Goal: Task Accomplishment & Management: Use online tool/utility

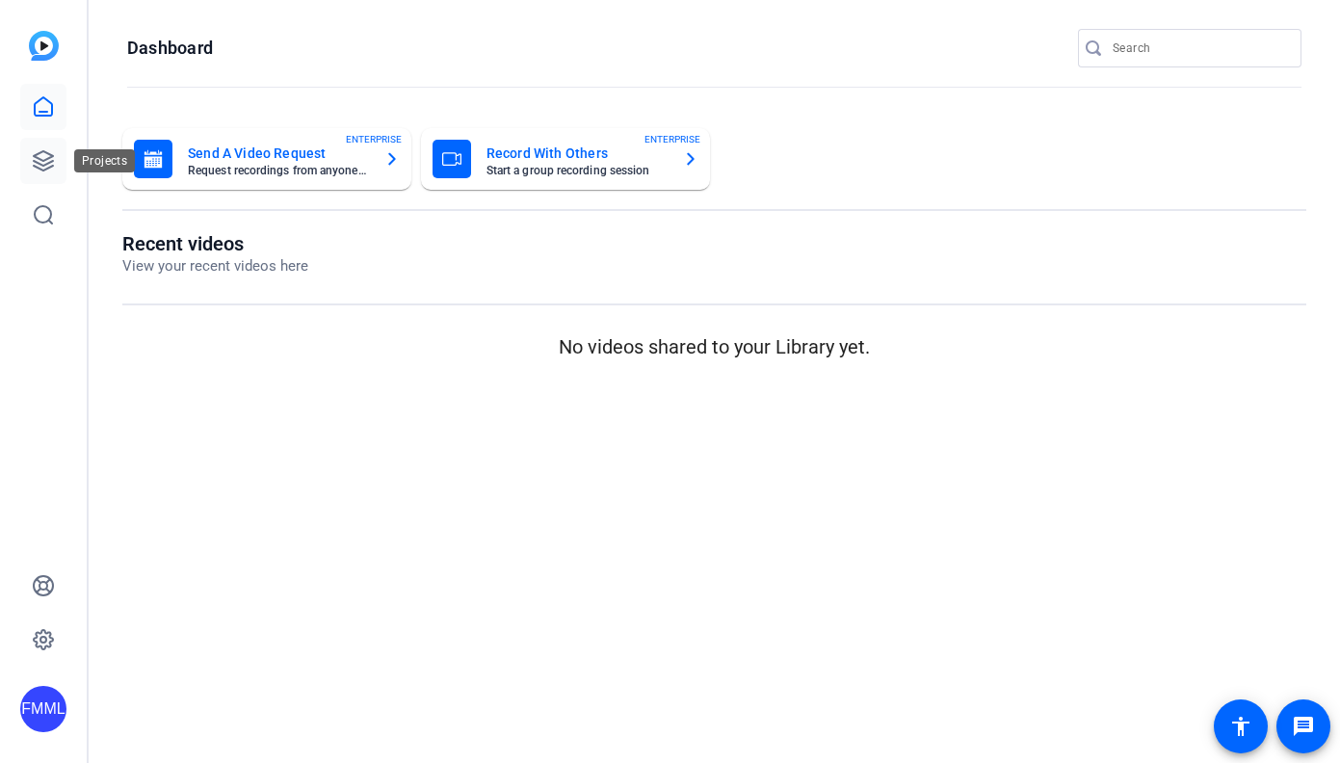
click at [52, 160] on icon at bounding box center [43, 160] width 19 height 19
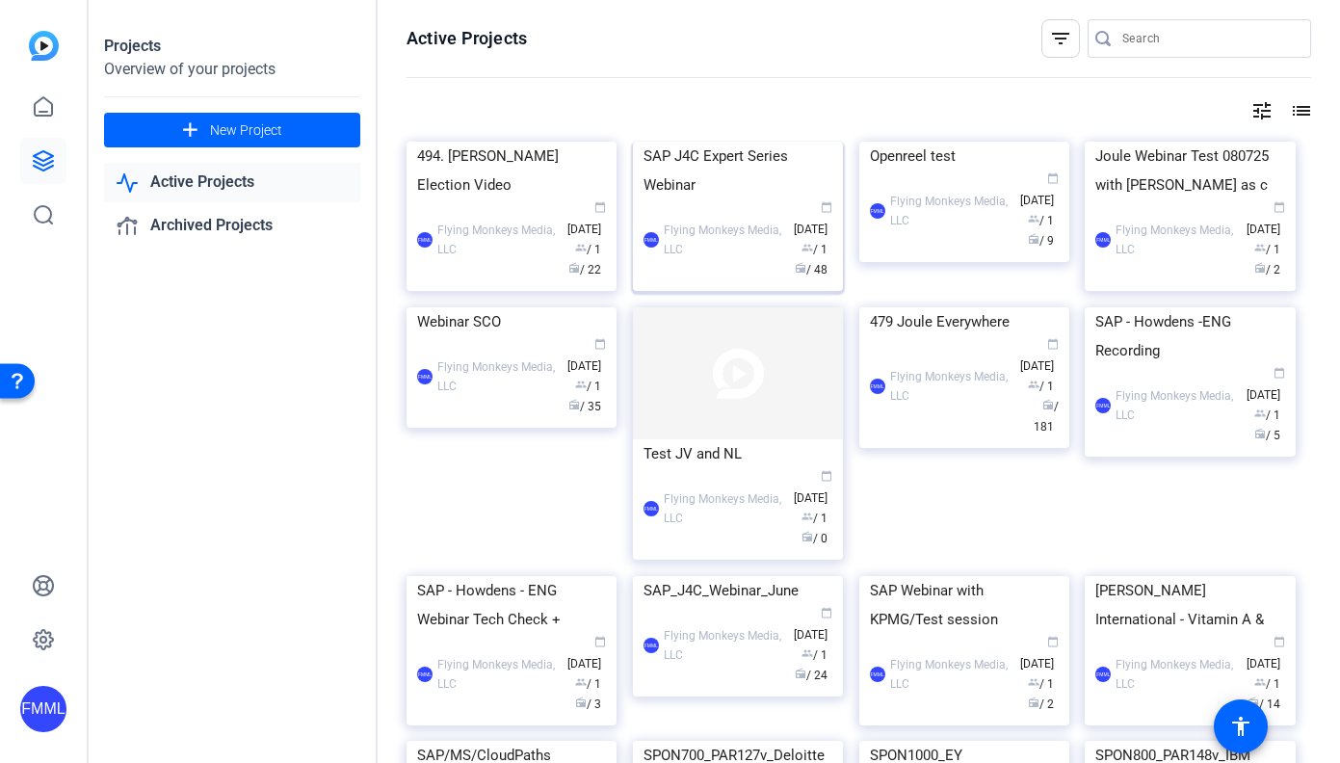
click at [725, 142] on img at bounding box center [738, 142] width 210 height 0
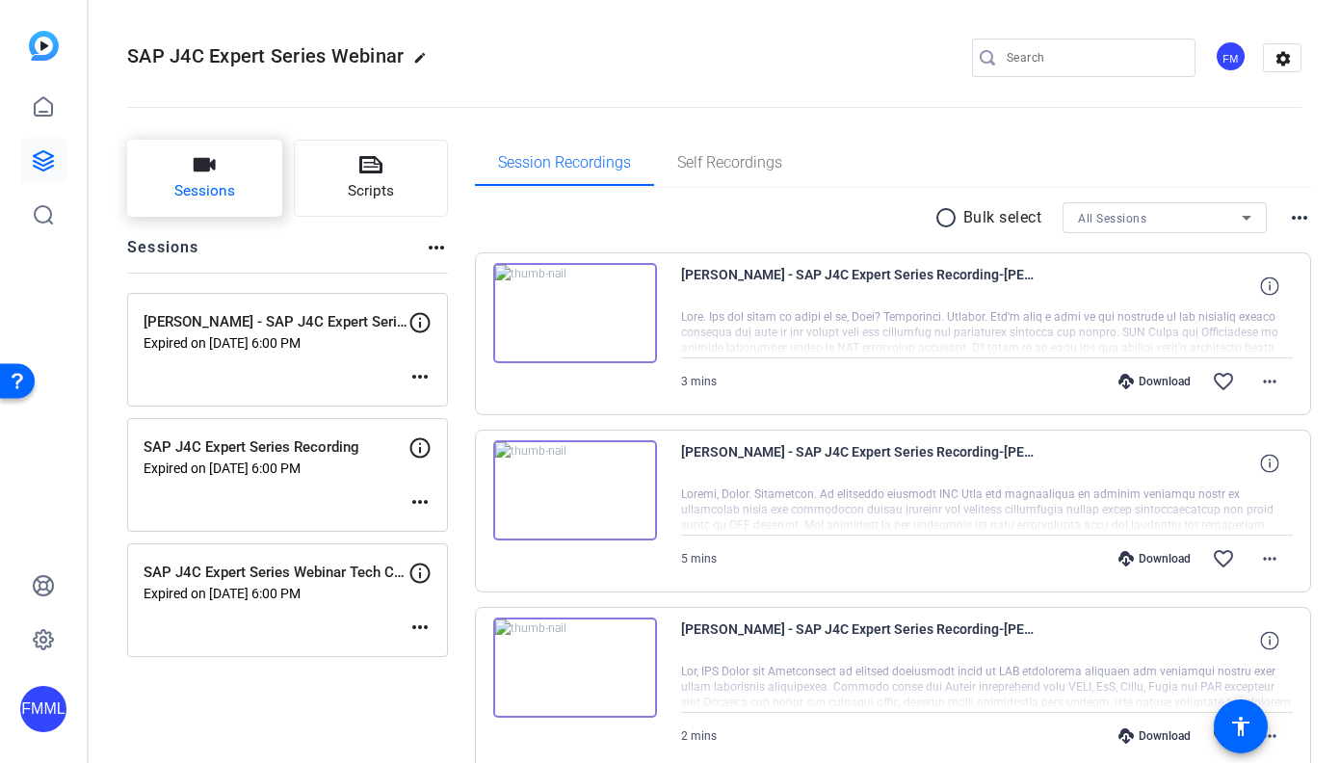
click at [213, 171] on icon "button" at bounding box center [204, 164] width 23 height 23
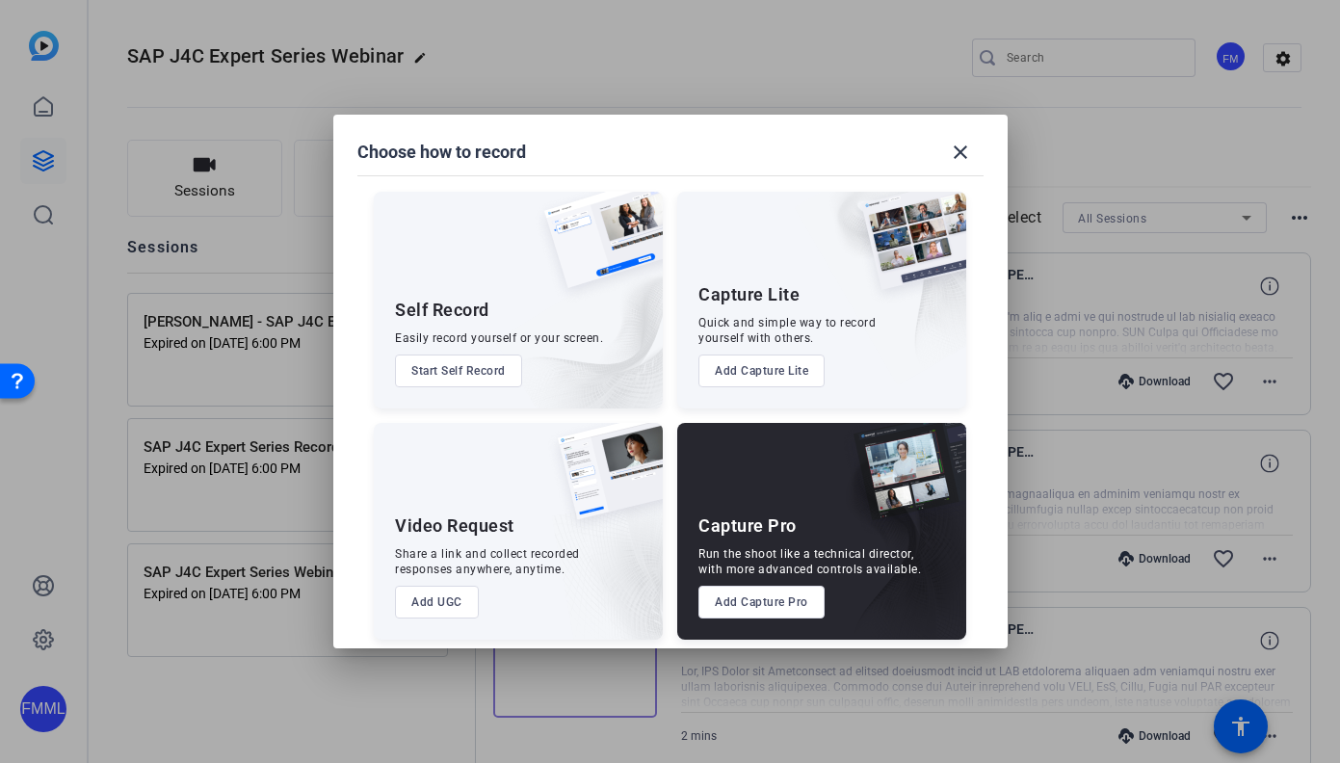
click at [780, 612] on button "Add Capture Pro" at bounding box center [761, 602] width 126 height 33
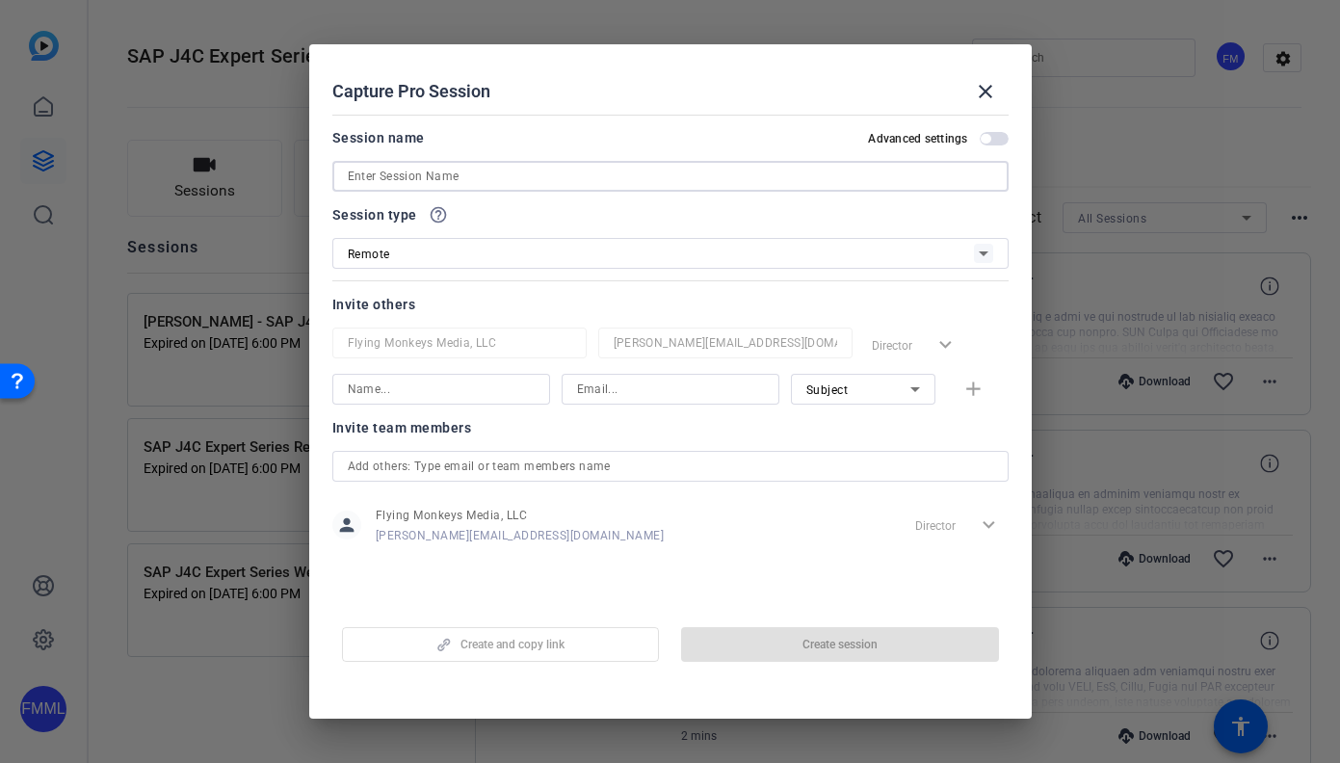
click at [388, 175] on input at bounding box center [670, 176] width 645 height 23
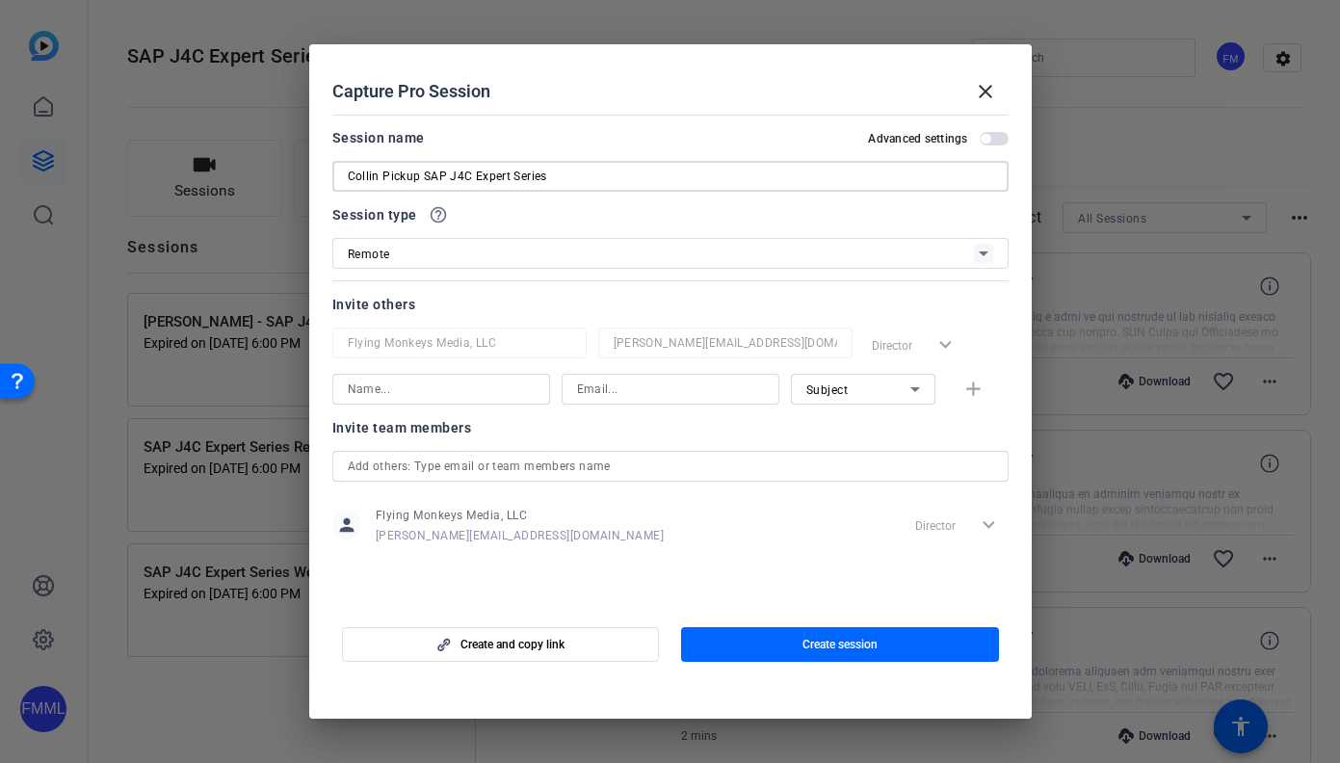
type input "Collin Pickup SAP J4C Expert Series"
click at [1001, 142] on span "button" at bounding box center [994, 138] width 29 height 13
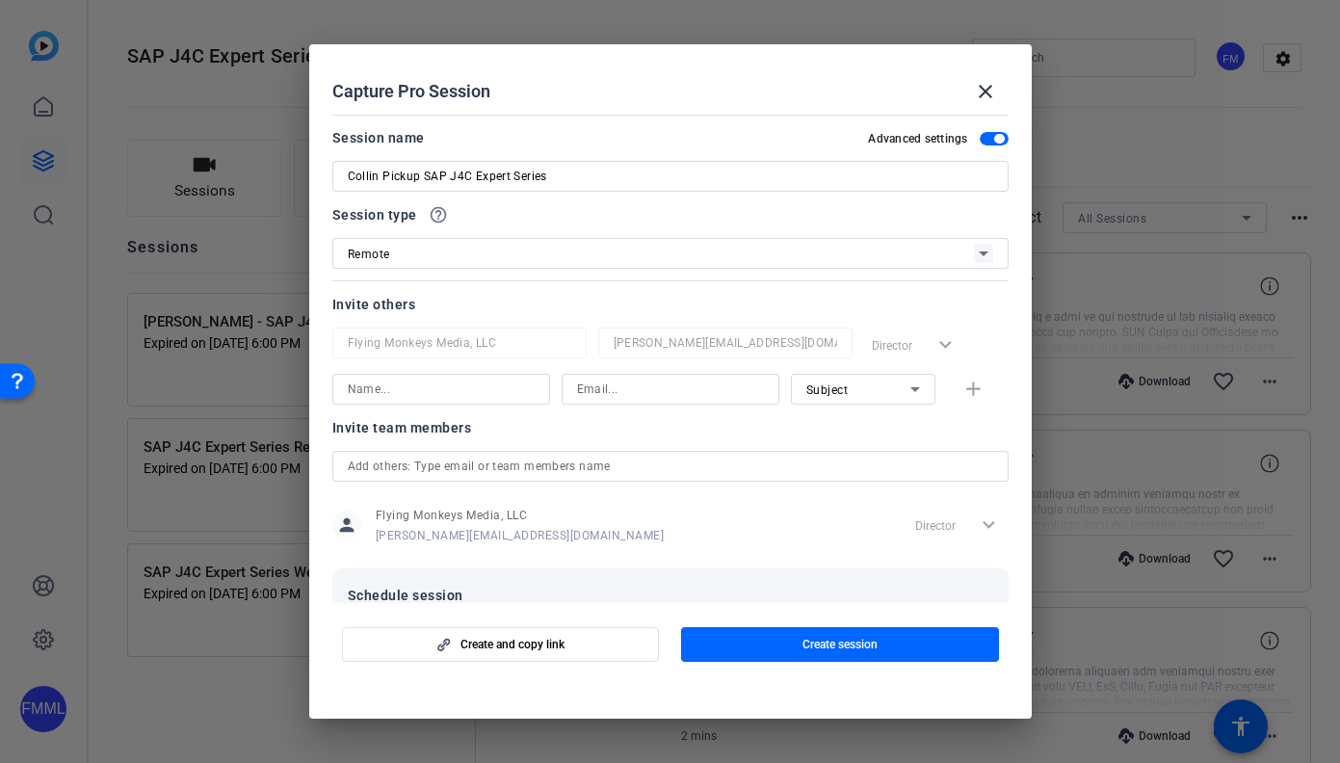
click at [474, 386] on input at bounding box center [441, 389] width 187 height 23
type input "Collin"
click at [619, 388] on input at bounding box center [670, 389] width 187 height 23
paste input "[EMAIL_ADDRESS][PERSON_NAME][DOMAIN_NAME]"
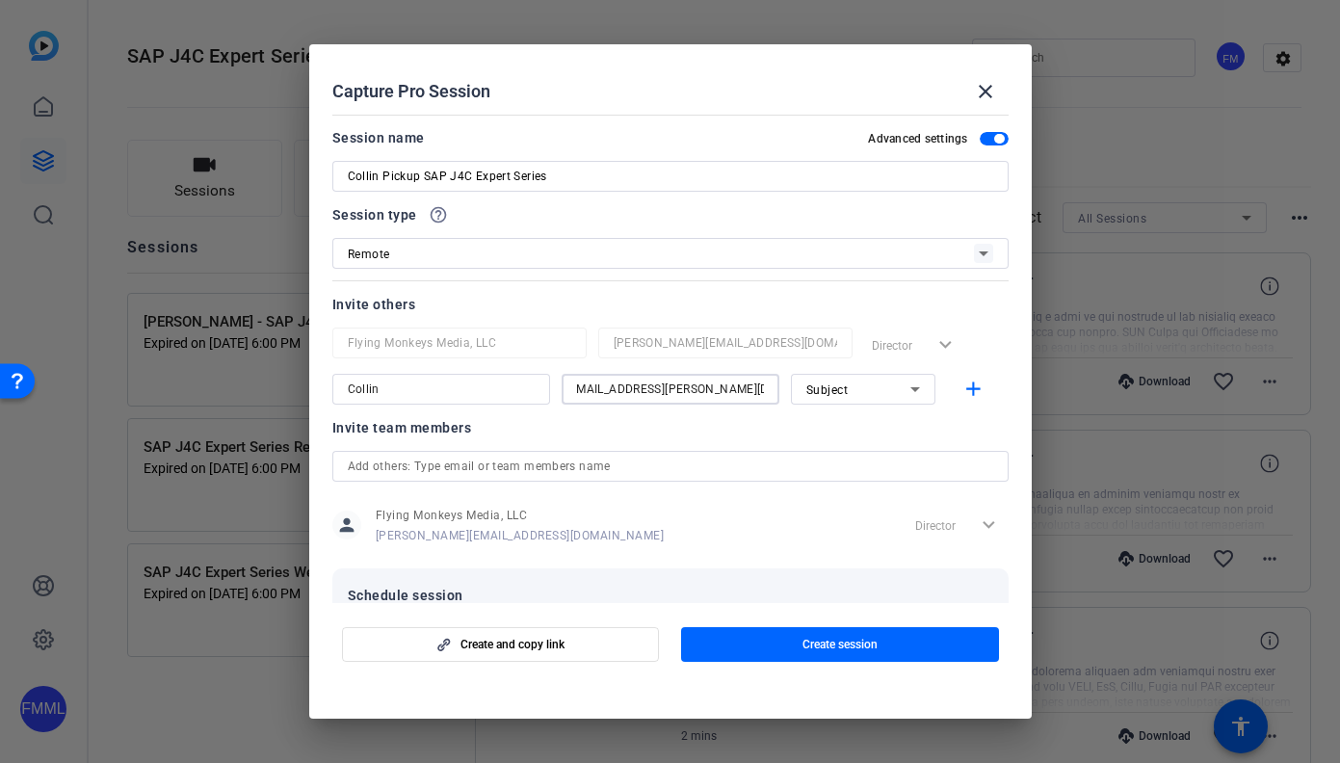
type input "[EMAIL_ADDRESS][PERSON_NAME][DOMAIN_NAME]"
click at [779, 416] on div "Invite team members" at bounding box center [670, 427] width 676 height 23
click at [965, 388] on mat-icon "add" at bounding box center [973, 390] width 24 height 24
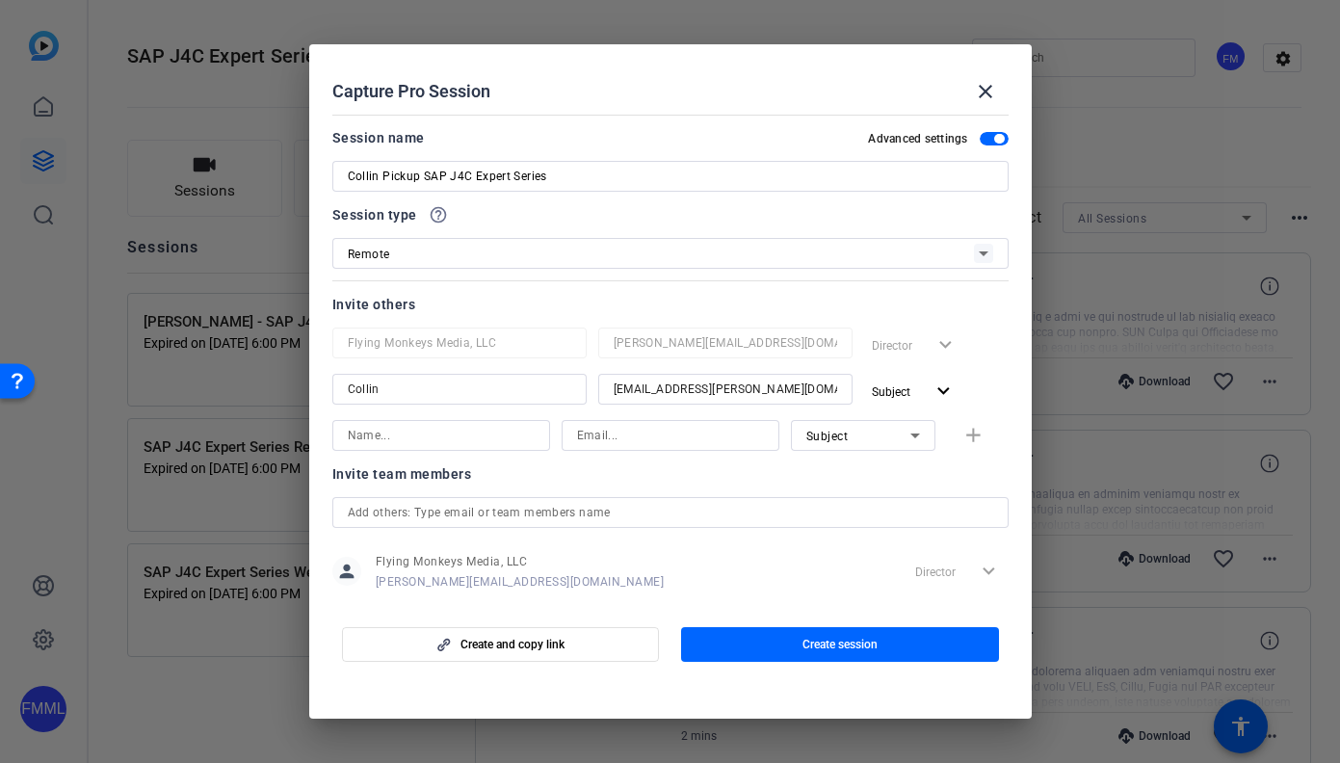
click at [466, 425] on input at bounding box center [441, 435] width 187 height 23
type input "[PERSON_NAME]"
click at [640, 433] on input at bounding box center [670, 435] width 187 height 23
type input "[PERSON_NAME][EMAIL_ADDRESS][DOMAIN_NAME]"
click at [904, 438] on icon at bounding box center [915, 435] width 23 height 23
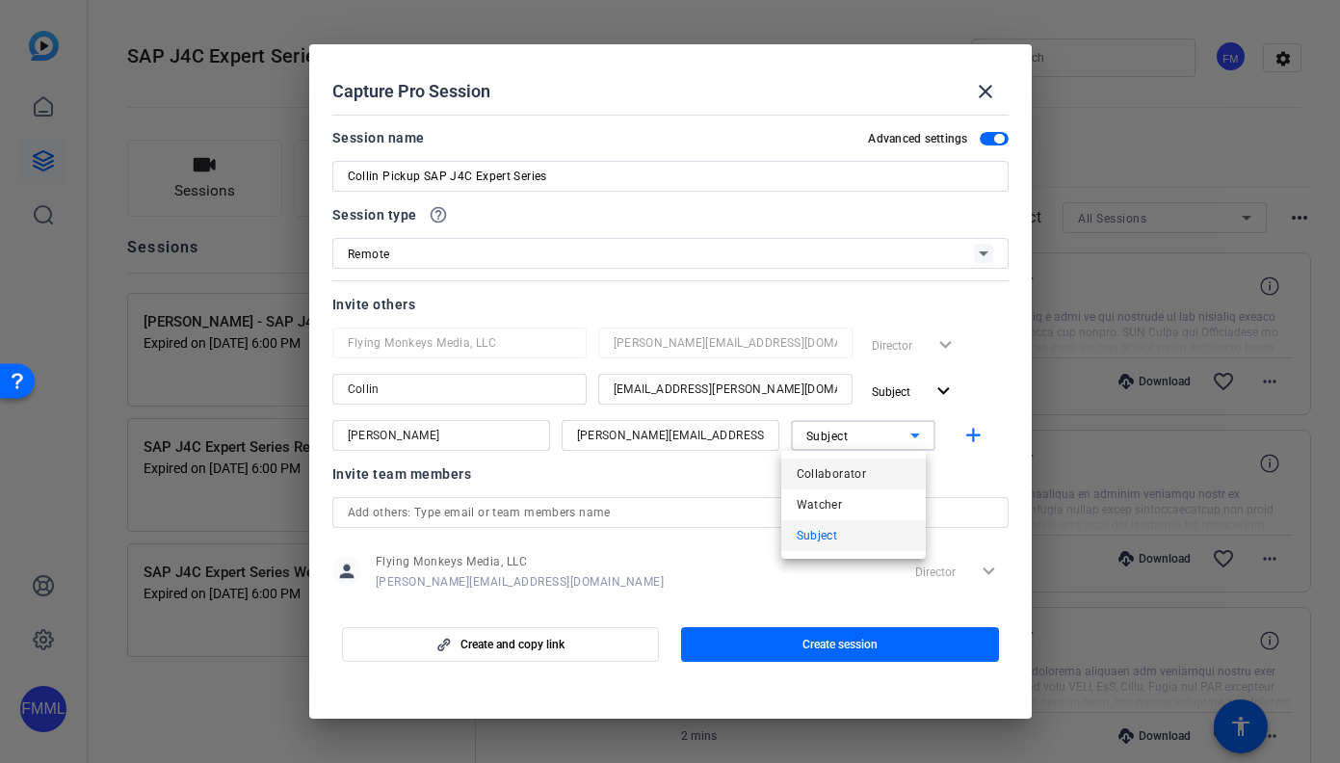
click at [846, 478] on span "Collaborator" at bounding box center [832, 473] width 70 height 23
click at [962, 428] on mat-icon "add" at bounding box center [973, 436] width 24 height 24
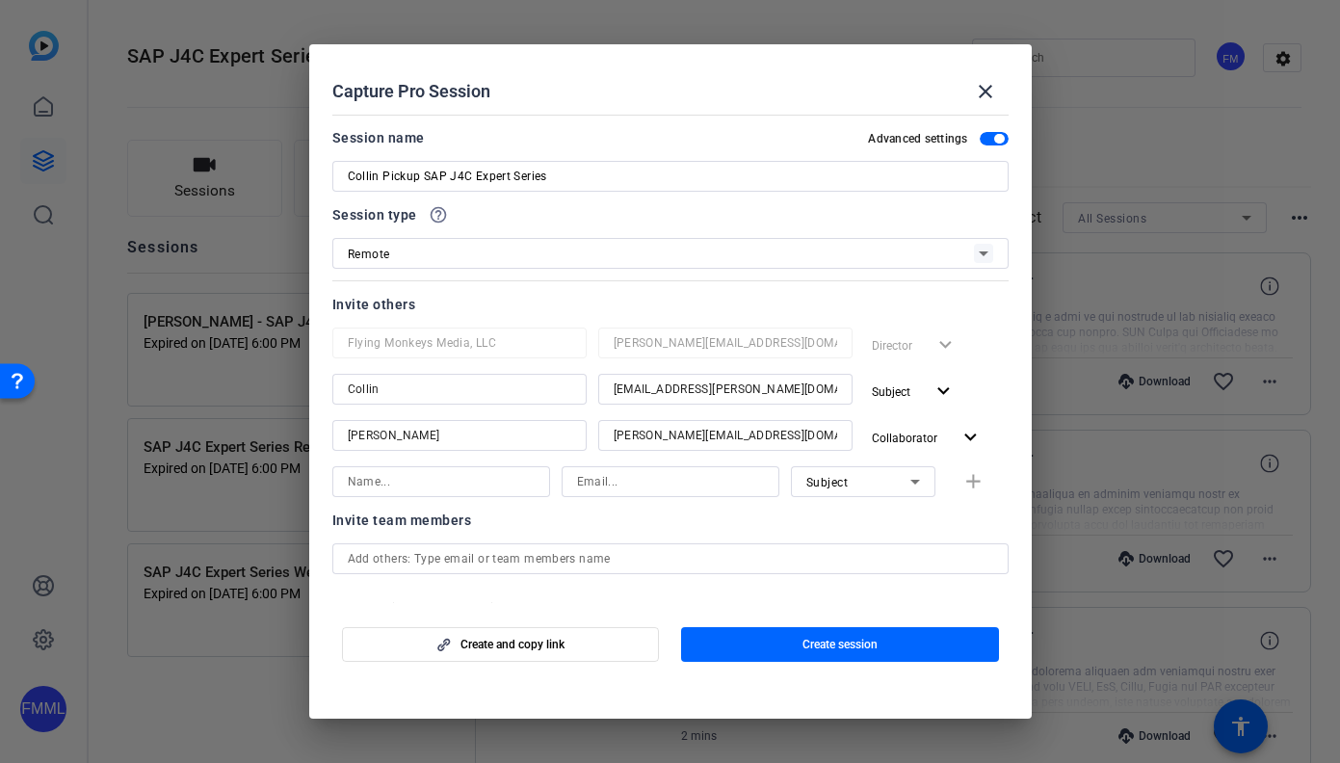
click at [928, 530] on div "Invite team members" at bounding box center [670, 520] width 676 height 23
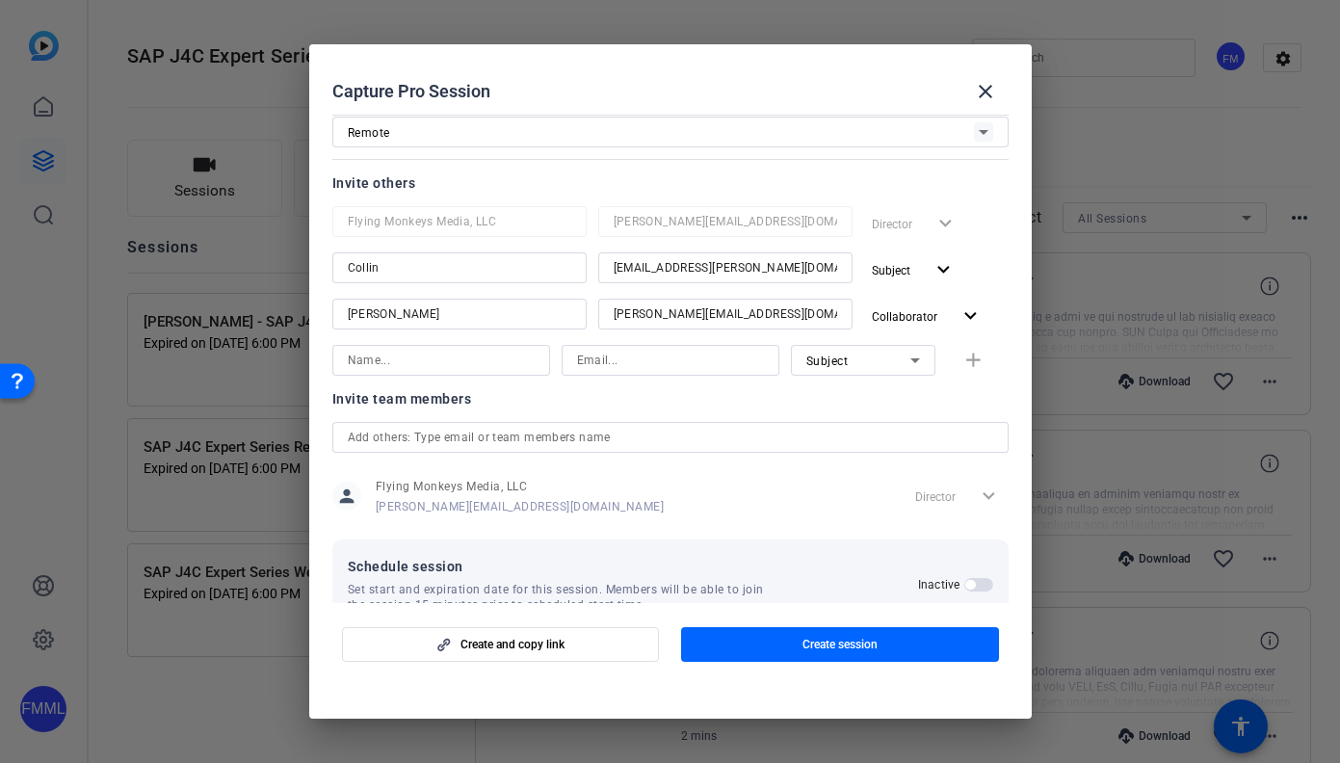
scroll to position [168, 0]
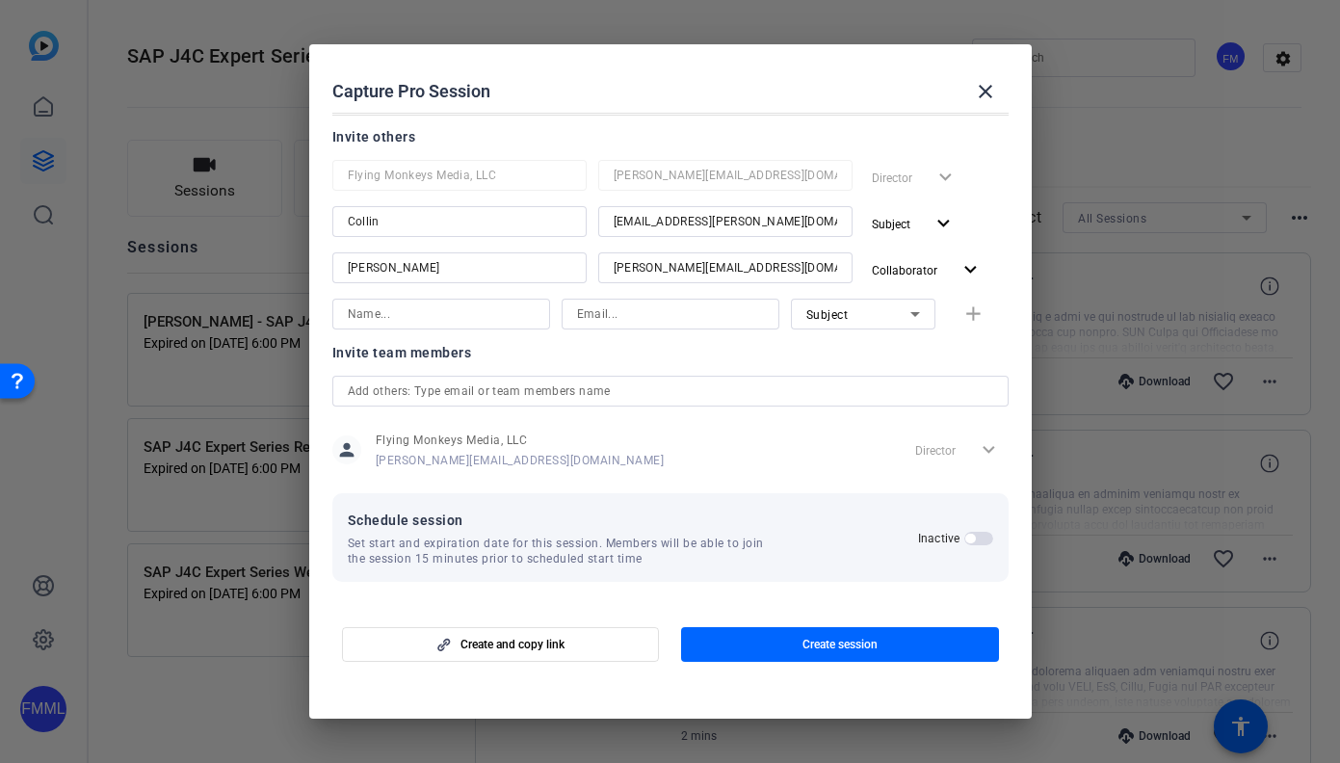
click at [977, 540] on span "button" at bounding box center [978, 538] width 29 height 13
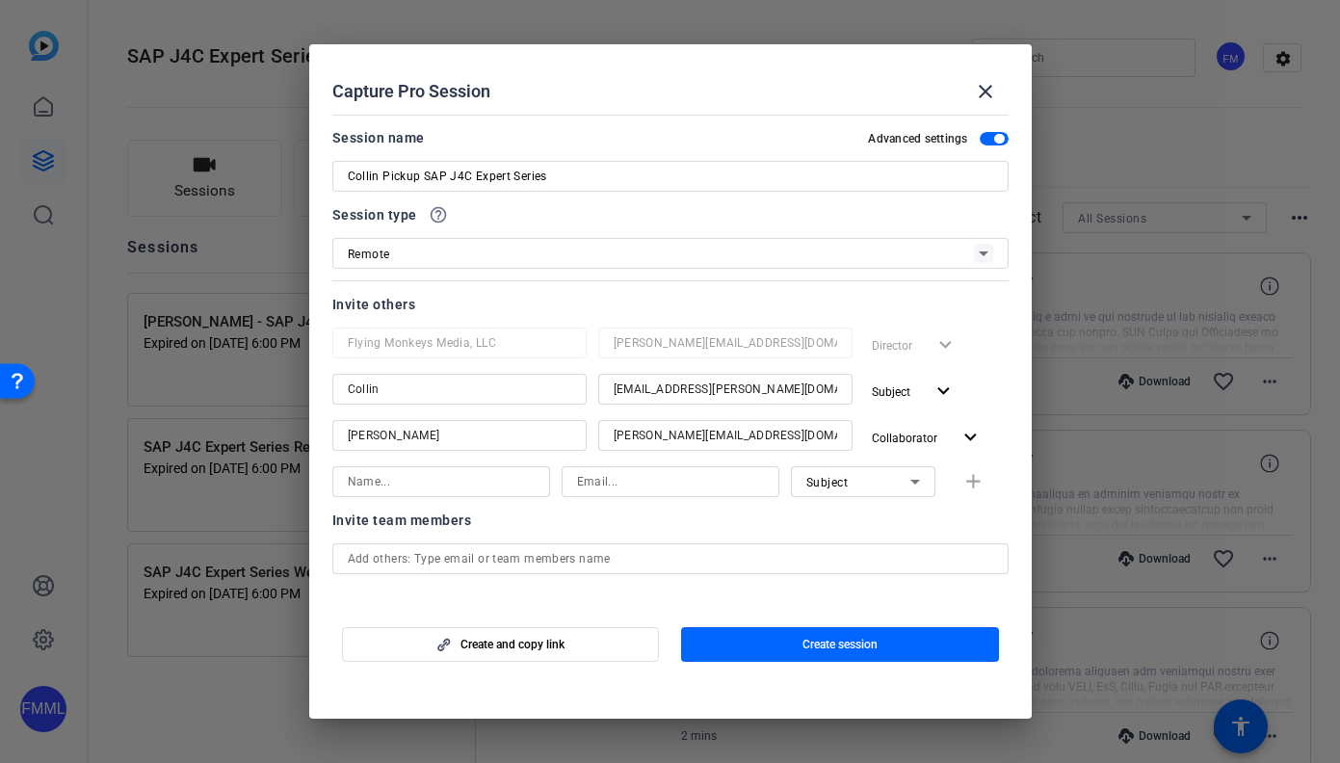
scroll to position [265, 0]
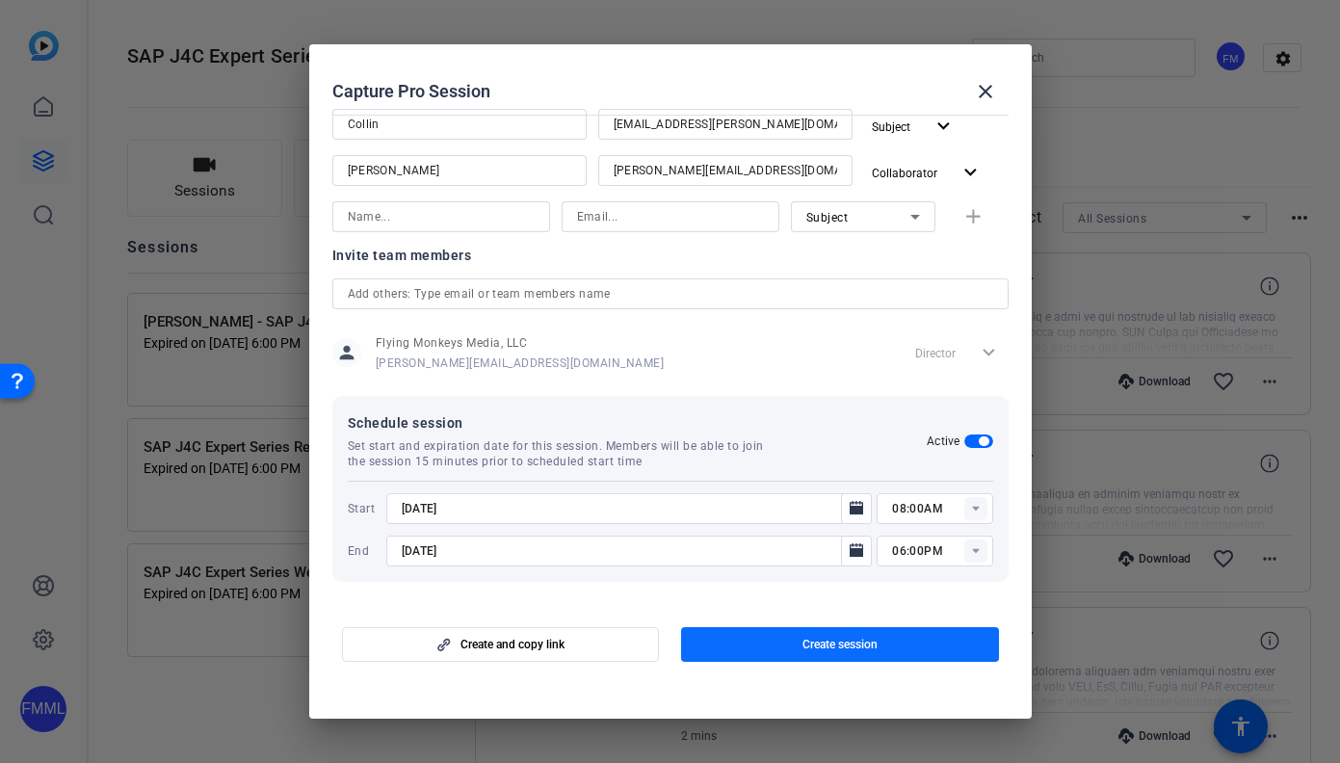
click at [846, 646] on span "Create session" at bounding box center [840, 644] width 75 height 15
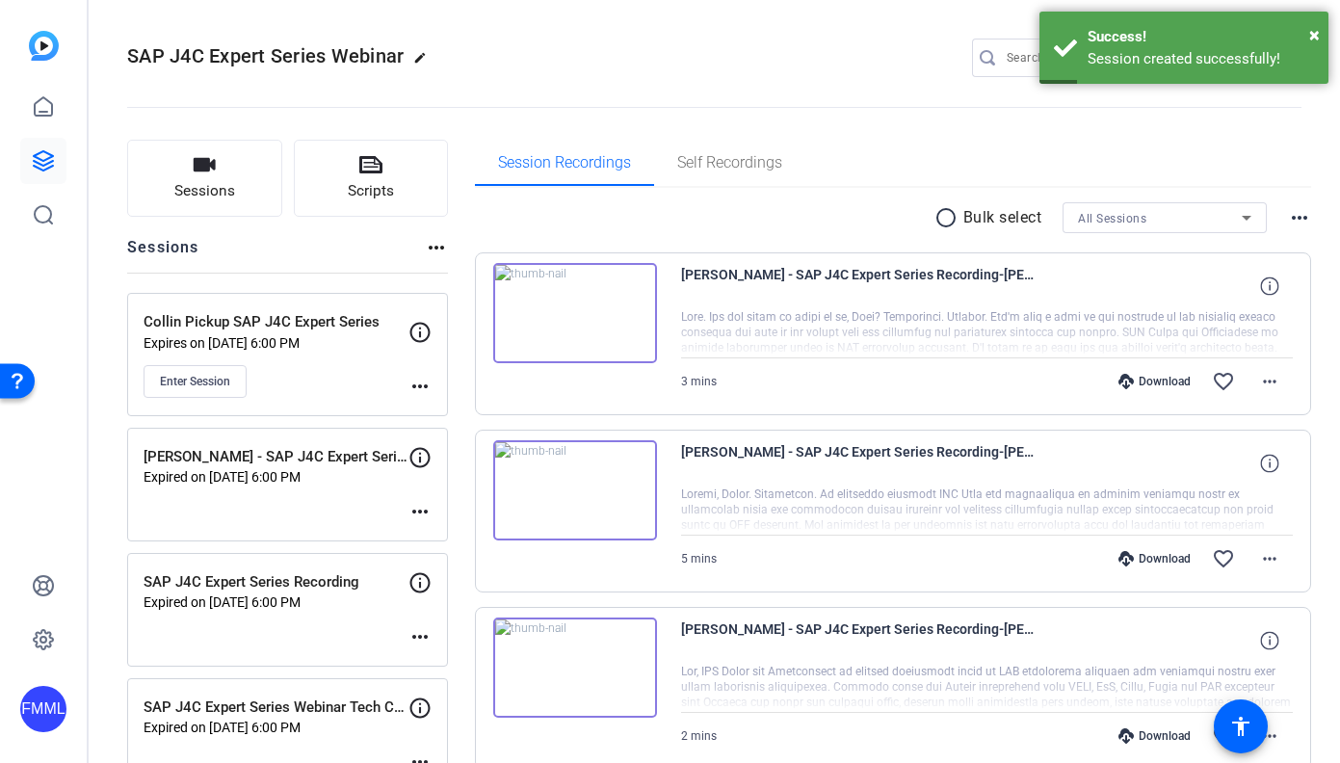
click at [274, 317] on p "Collin Pickup SAP J4C Expert Series" at bounding box center [276, 322] width 265 height 22
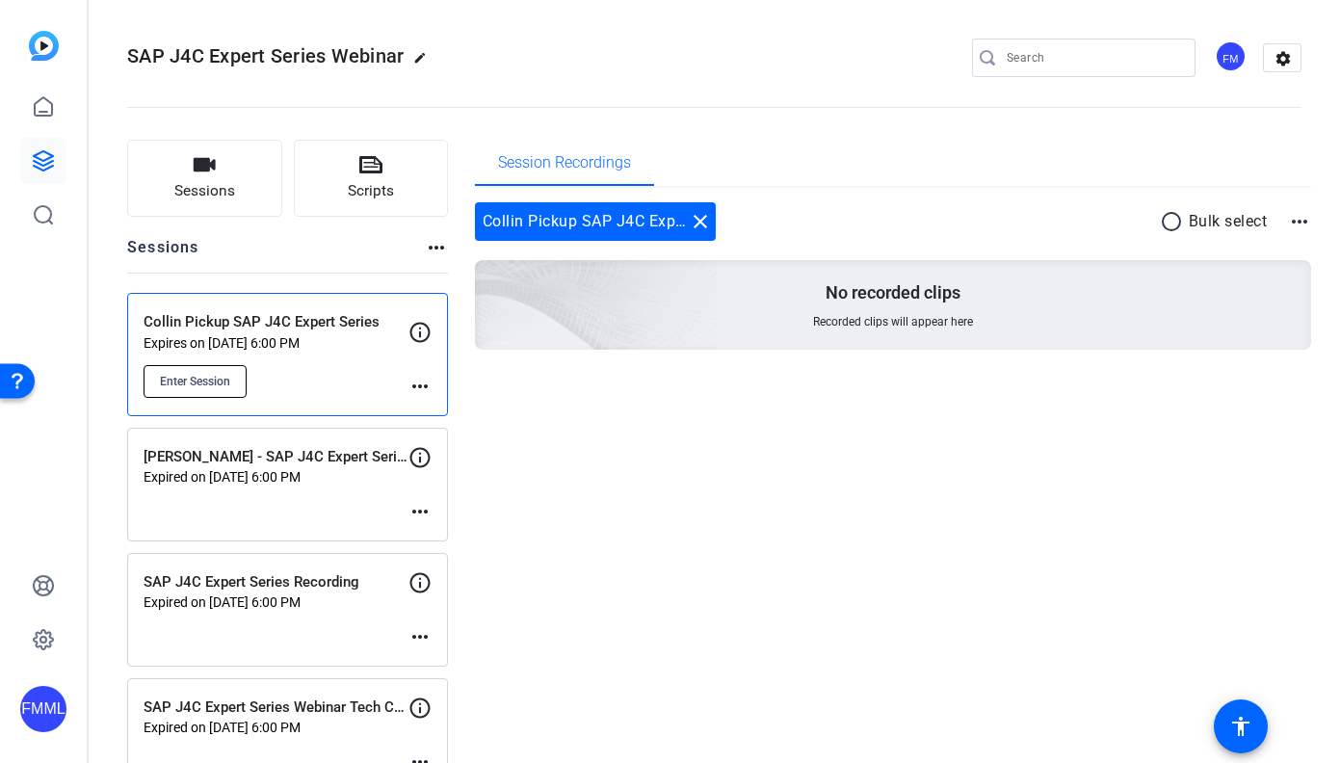
click at [204, 376] on span "Enter Session" at bounding box center [195, 381] width 70 height 15
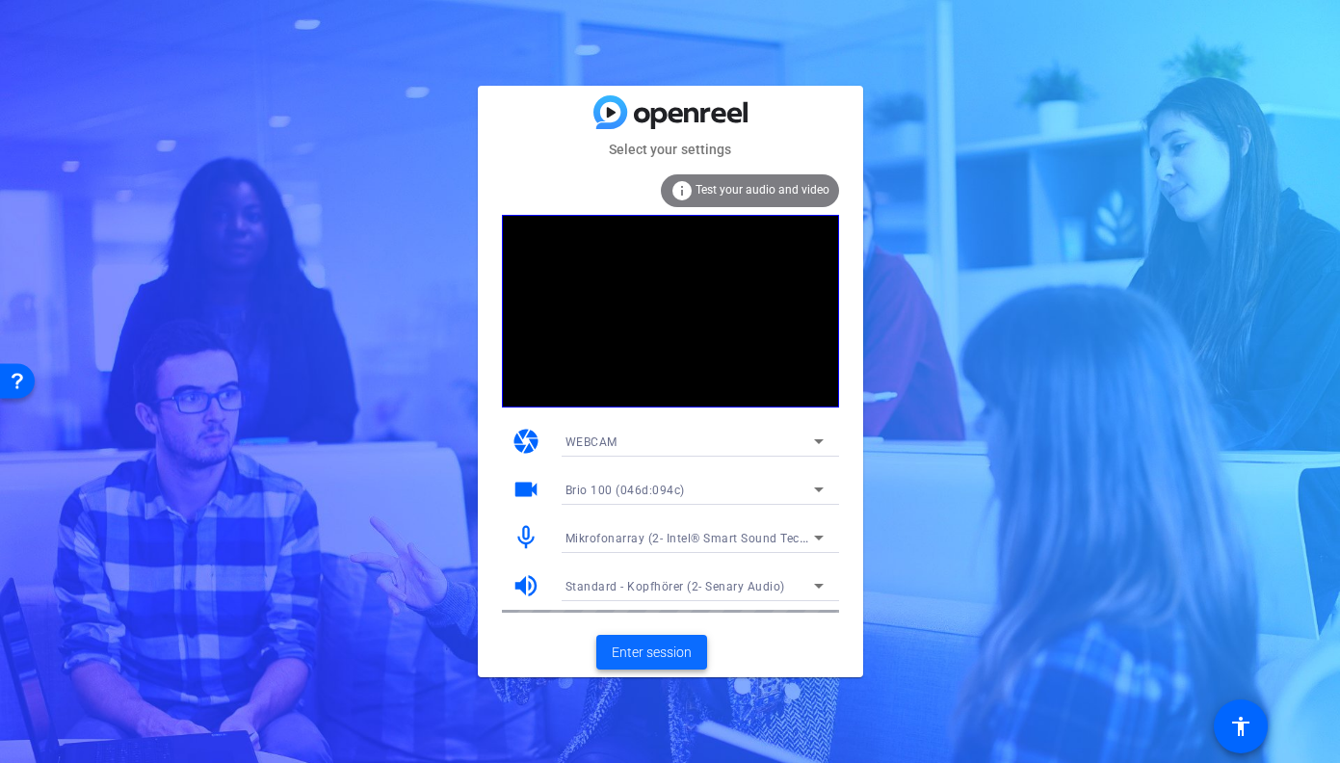
click at [660, 655] on span "Enter session" at bounding box center [652, 653] width 80 height 20
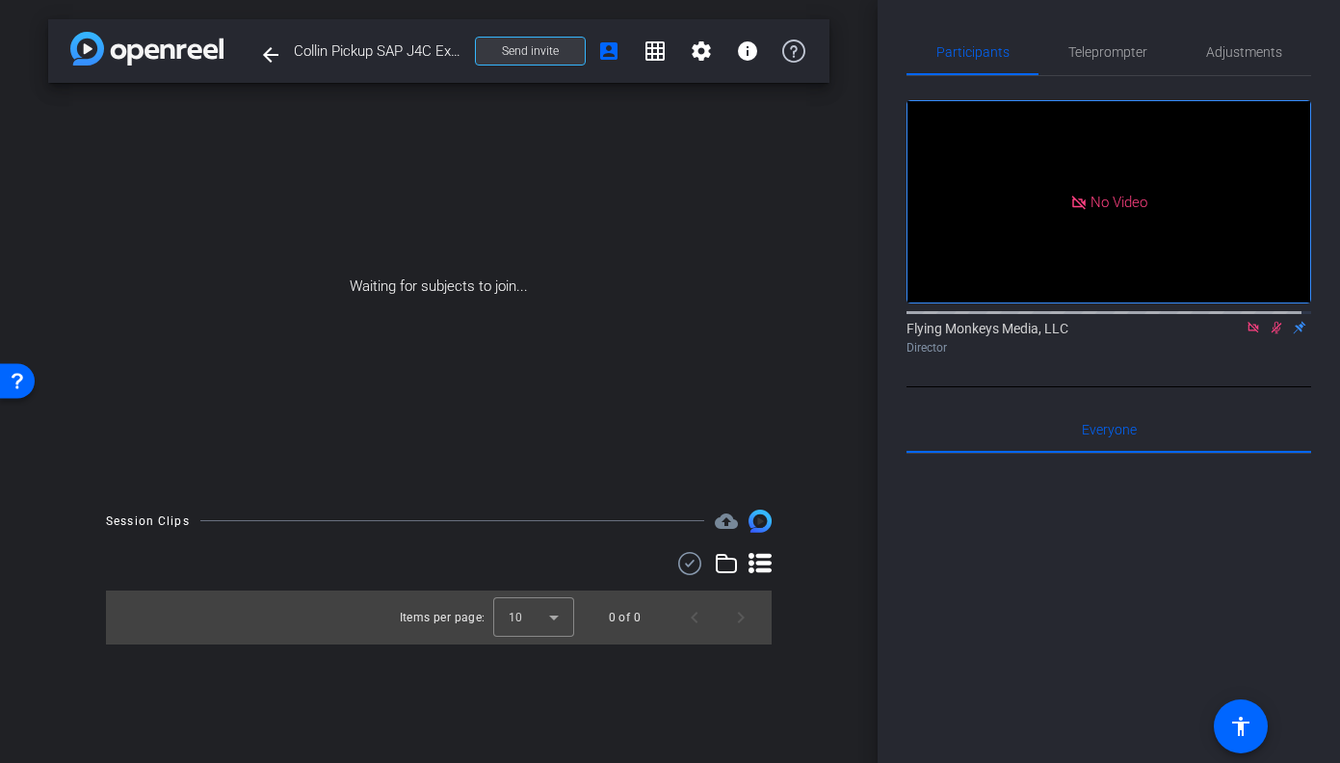
click at [528, 53] on span "Send invite" at bounding box center [530, 50] width 57 height 15
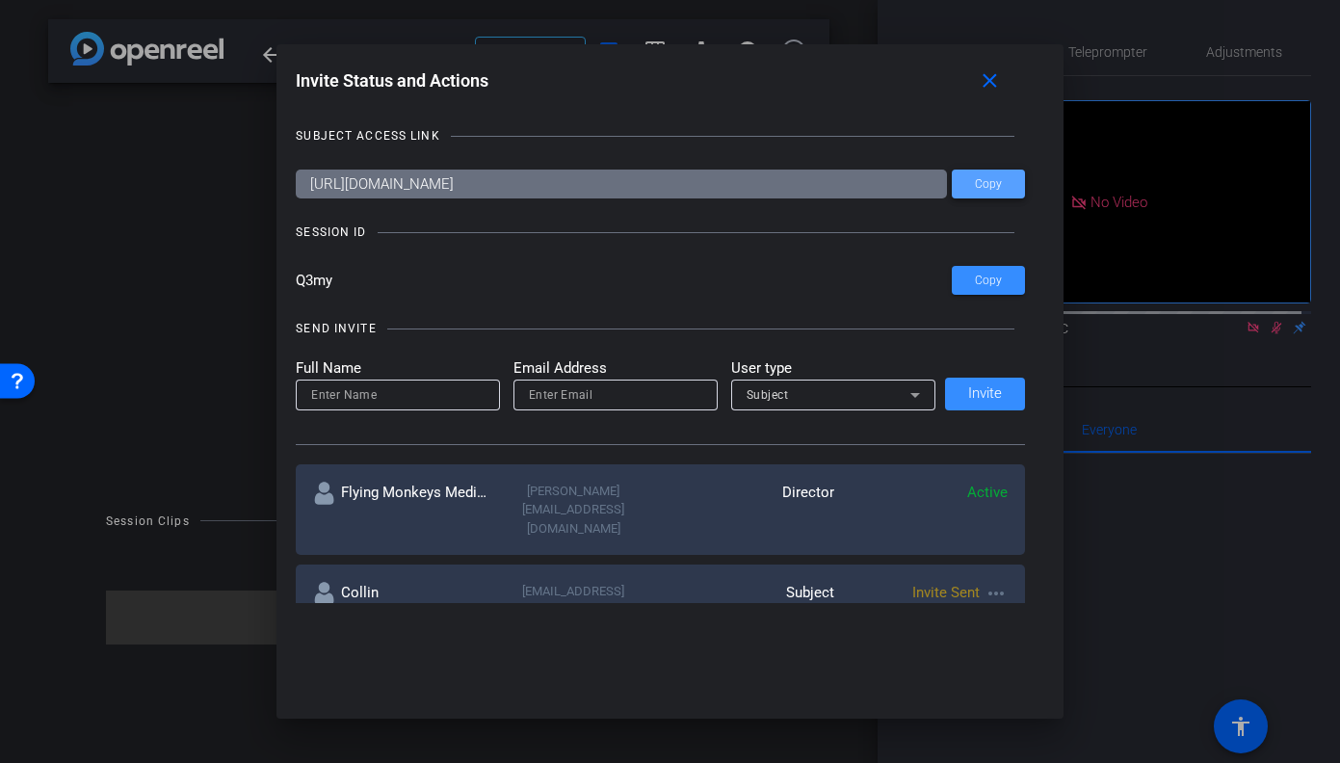
click at [995, 187] on span "Copy" at bounding box center [988, 184] width 27 height 14
click at [365, 295] on div "SUBJECT ACCESS LINK https://capture.openreel.com/subject/MODE_OTP?otp=Q3my Copy…" at bounding box center [670, 355] width 749 height 496
drag, startPoint x: 343, startPoint y: 283, endPoint x: 280, endPoint y: 277, distance: 63.0
click at [280, 277] on div "Invite Status and Actions close SUBJECT ACCESS LINK https://capture.openreel.co…" at bounding box center [670, 333] width 787 height 578
